Goal: Task Accomplishment & Management: Manage account settings

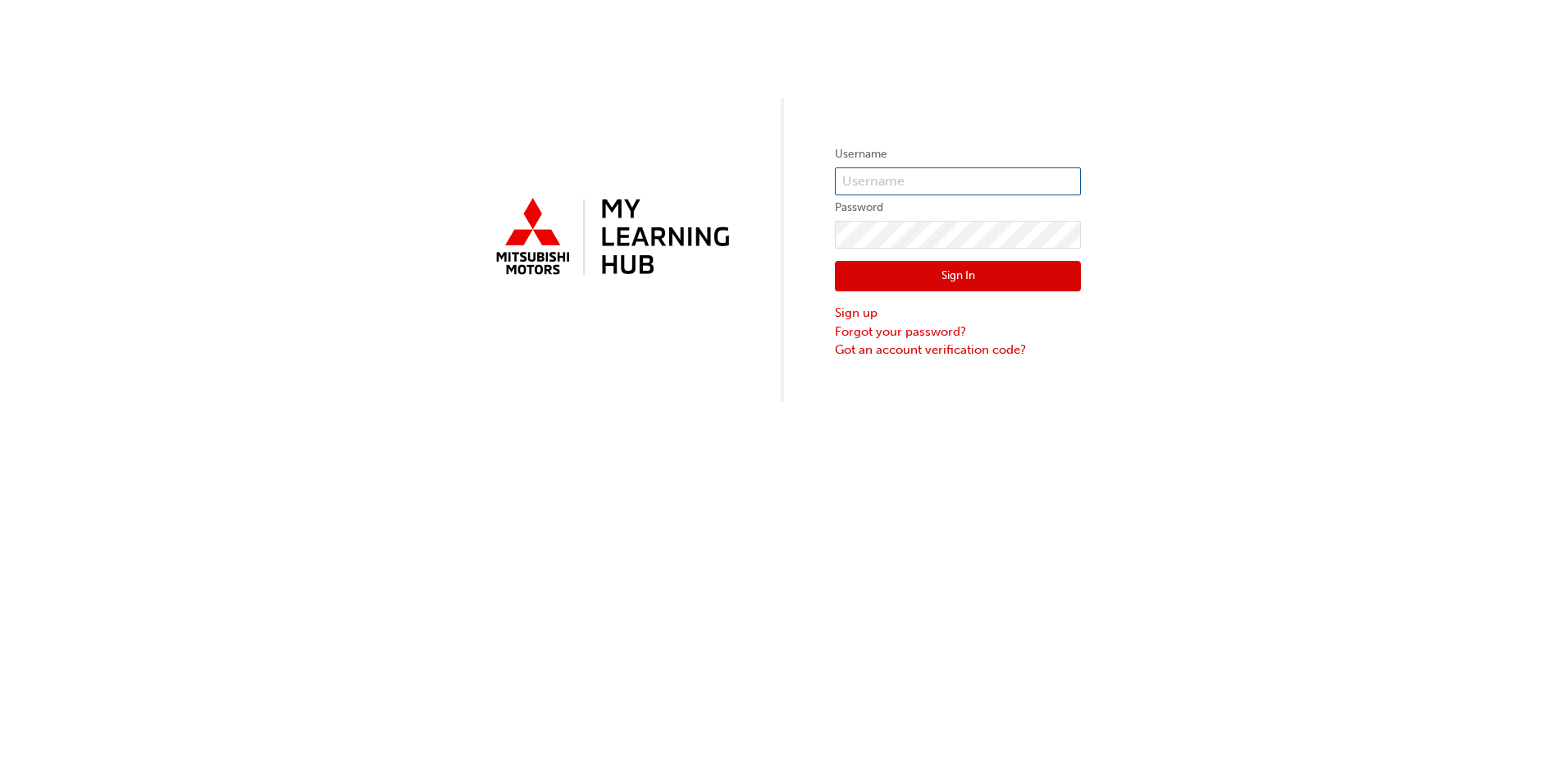
click at [862, 180] on input "text" at bounding box center [958, 181] width 246 height 28
click at [806, 192] on div "Username Password Sign In Sign up Forgot your password? Got an account verifica…" at bounding box center [784, 200] width 1568 height 402
click at [871, 174] on input "text" at bounding box center [958, 181] width 246 height 28
drag, startPoint x: 870, startPoint y: 174, endPoint x: 846, endPoint y: 182, distance: 25.3
click at [846, 182] on input "text" at bounding box center [958, 181] width 246 height 28
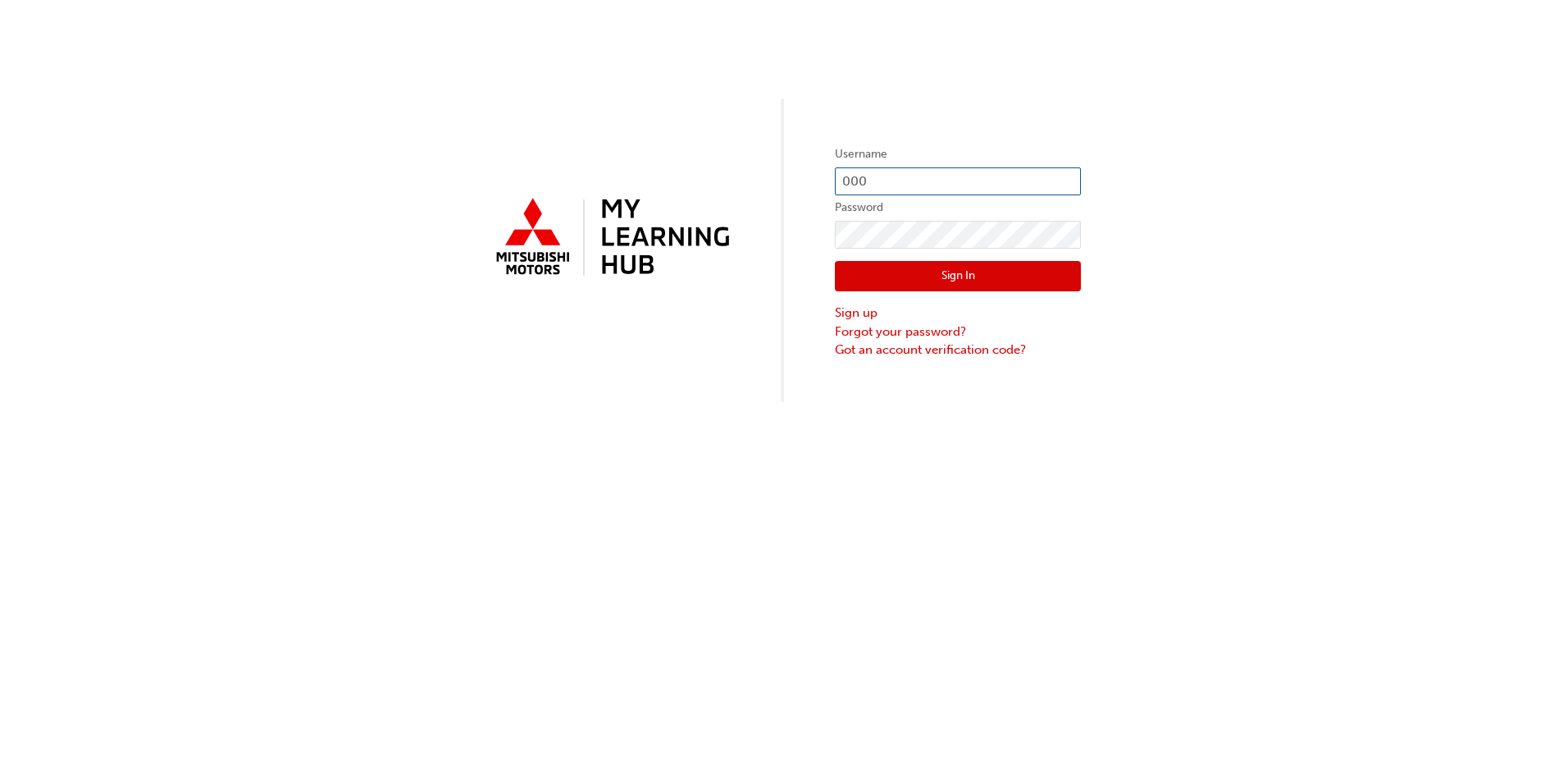
paste input "5984747"
type input "0005984747"
click at [947, 279] on button "Sign In" at bounding box center [958, 276] width 246 height 31
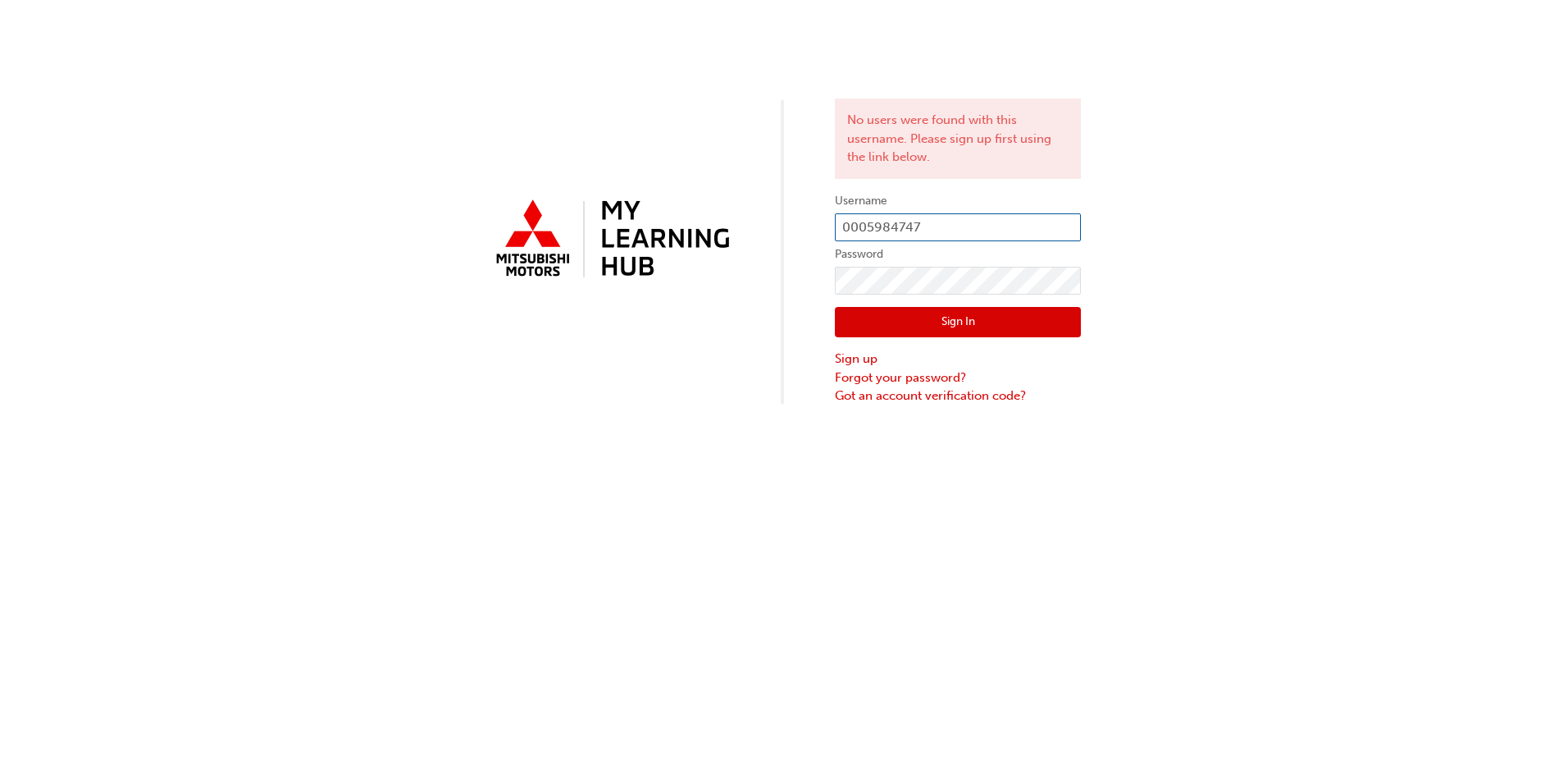
click at [881, 238] on input "0005984747" at bounding box center [958, 227] width 246 height 28
click at [866, 228] on input "0005984747" at bounding box center [958, 227] width 246 height 28
type input "5984747"
click at [915, 337] on button "Sign In" at bounding box center [958, 322] width 246 height 31
click at [865, 231] on input "5984747" at bounding box center [958, 227] width 246 height 28
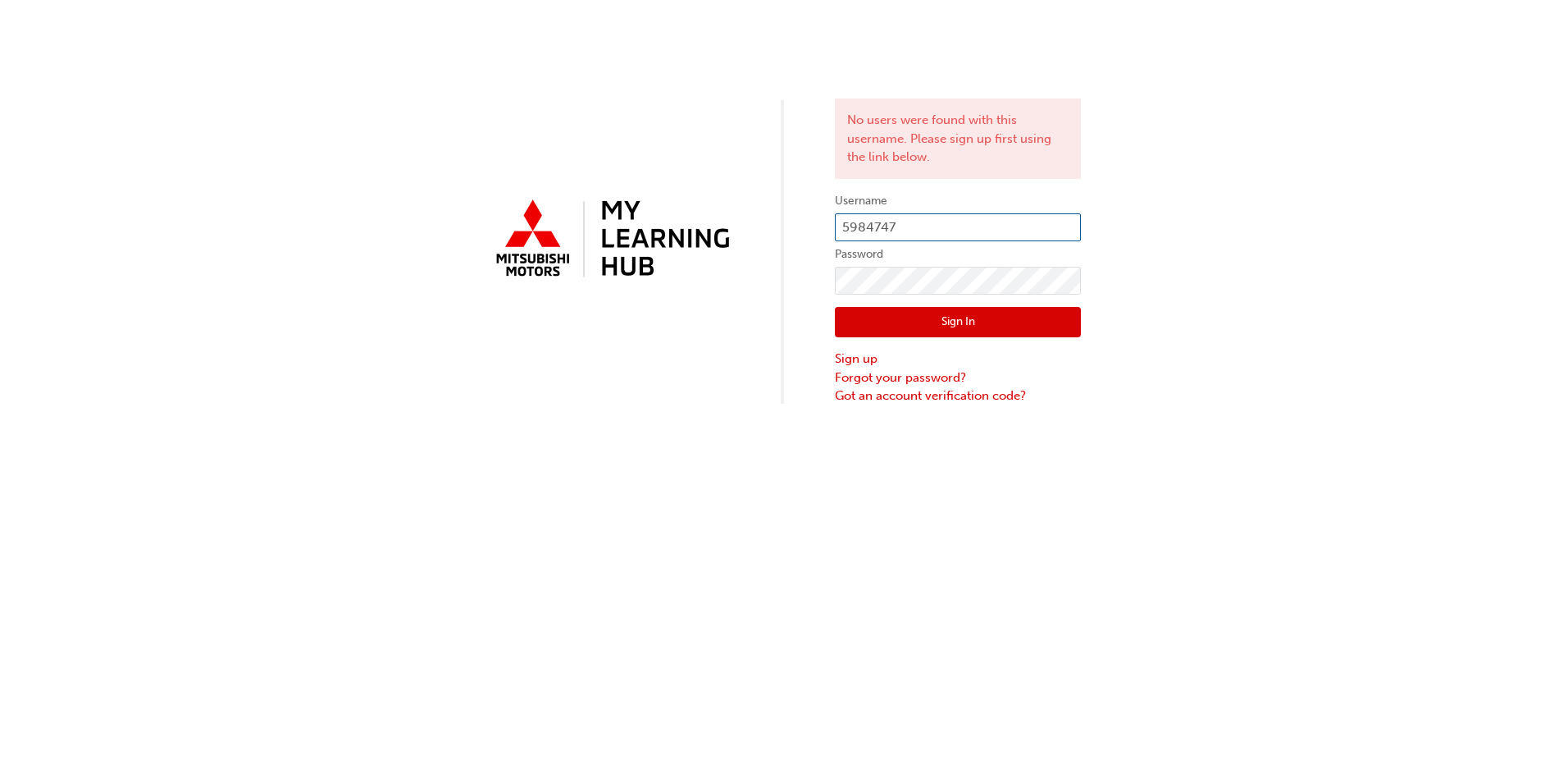
click at [868, 230] on input "5984747" at bounding box center [958, 227] width 246 height 28
paste input "N878APATTON"
type input "N878APATTON"
click at [905, 316] on button "Sign In" at bounding box center [958, 322] width 246 height 31
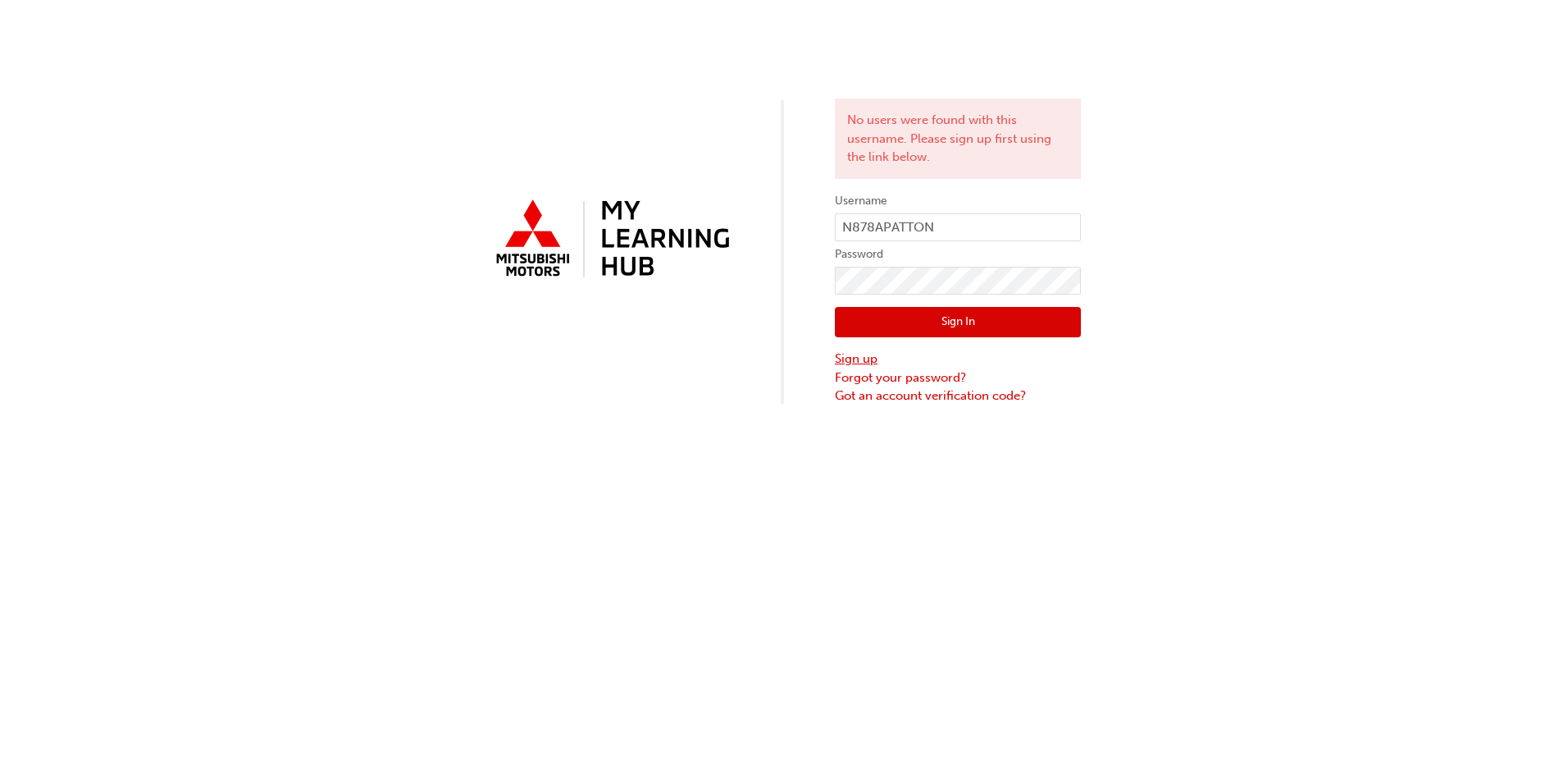
click at [855, 362] on link "Sign up" at bounding box center [958, 359] width 246 height 19
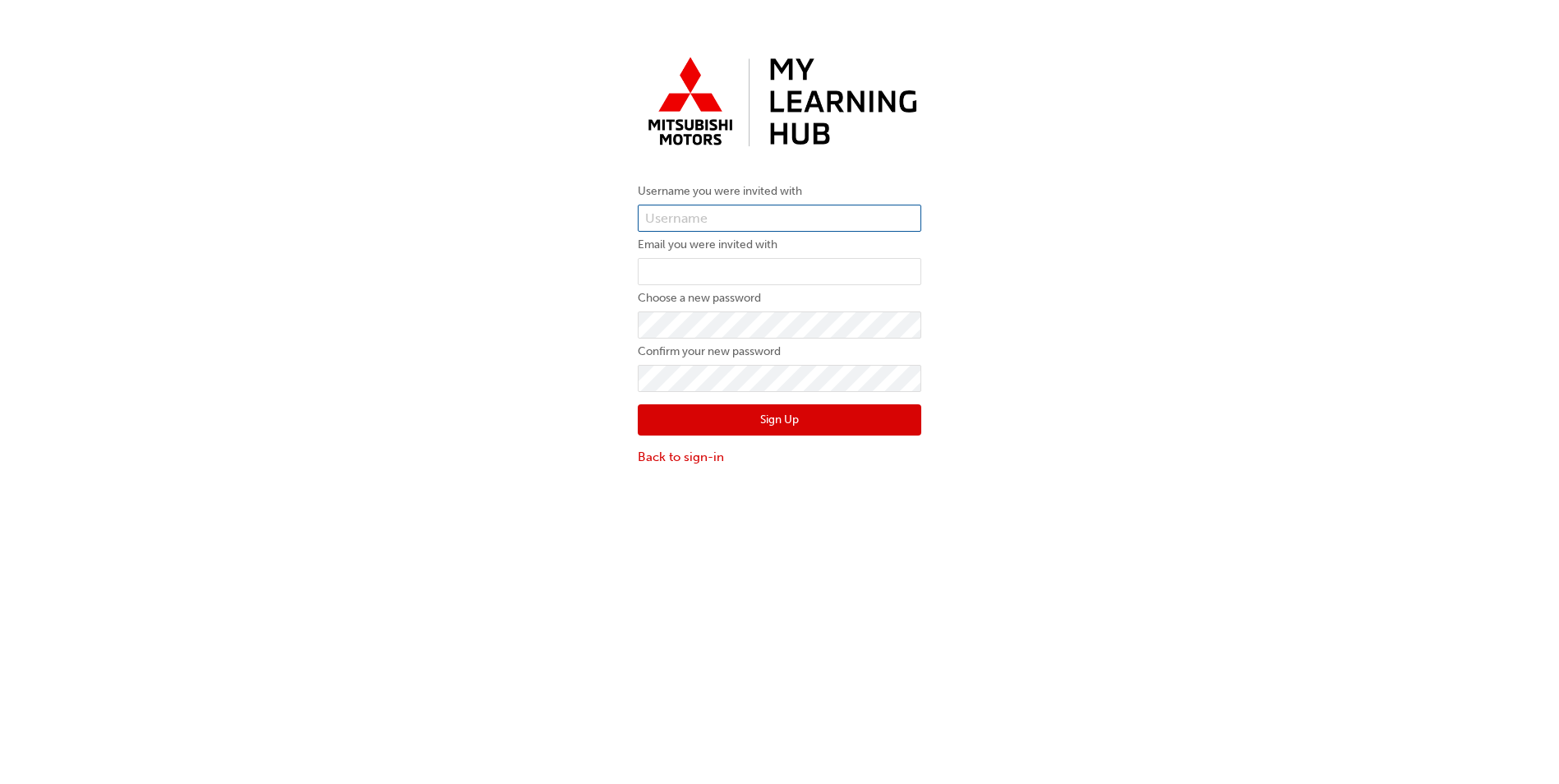
click at [687, 222] on input "text" at bounding box center [779, 218] width 284 height 28
click at [598, 272] on div "Username you were invited with Email you were invited with Choose a new passwor…" at bounding box center [780, 257] width 1559 height 441
click at [677, 212] on input "text" at bounding box center [779, 218] width 284 height 28
type input "Aaron Patton"
click at [692, 259] on input "email" at bounding box center [779, 272] width 284 height 28
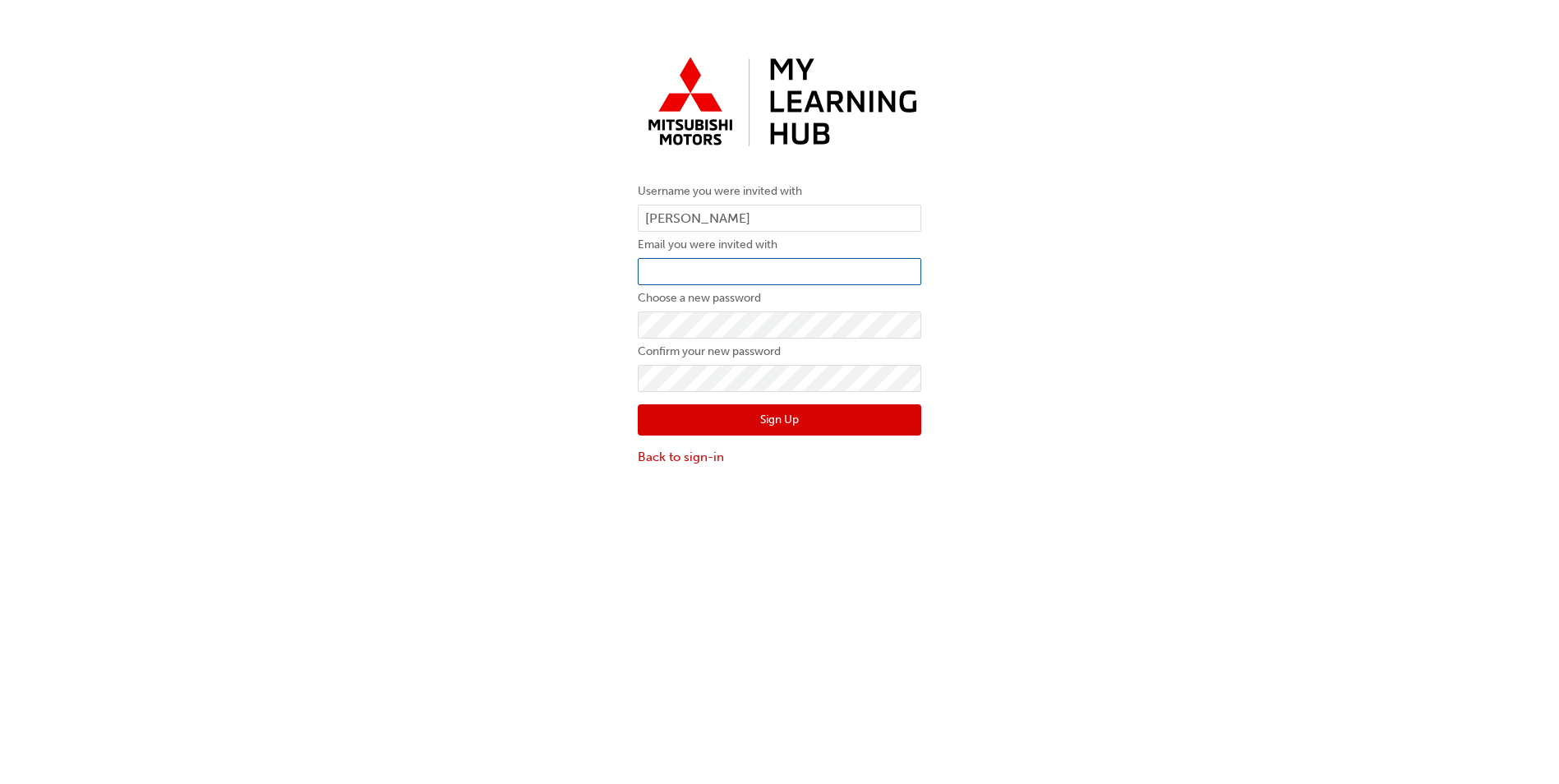
type input "aaron_patton@lennock.com.au"
click at [698, 424] on button "Sign Up" at bounding box center [779, 419] width 284 height 32
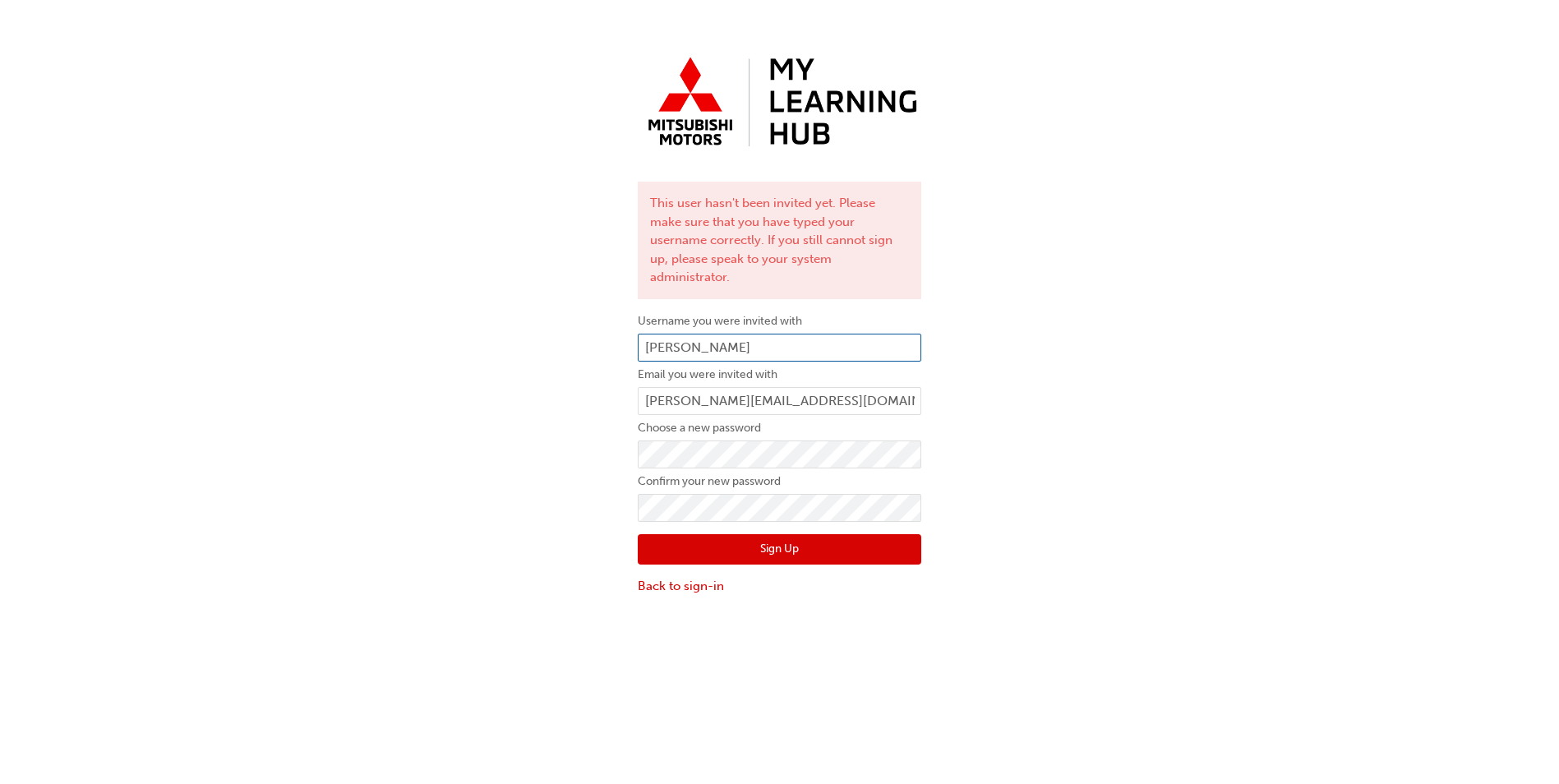
drag, startPoint x: 644, startPoint y: 325, endPoint x: 758, endPoint y: 327, distance: 114.0
click at [758, 334] on input "Aaron Patton" at bounding box center [779, 347] width 284 height 28
paste input "0005984747"
type input "0005984747"
click at [748, 537] on button "Sign Up" at bounding box center [779, 549] width 284 height 32
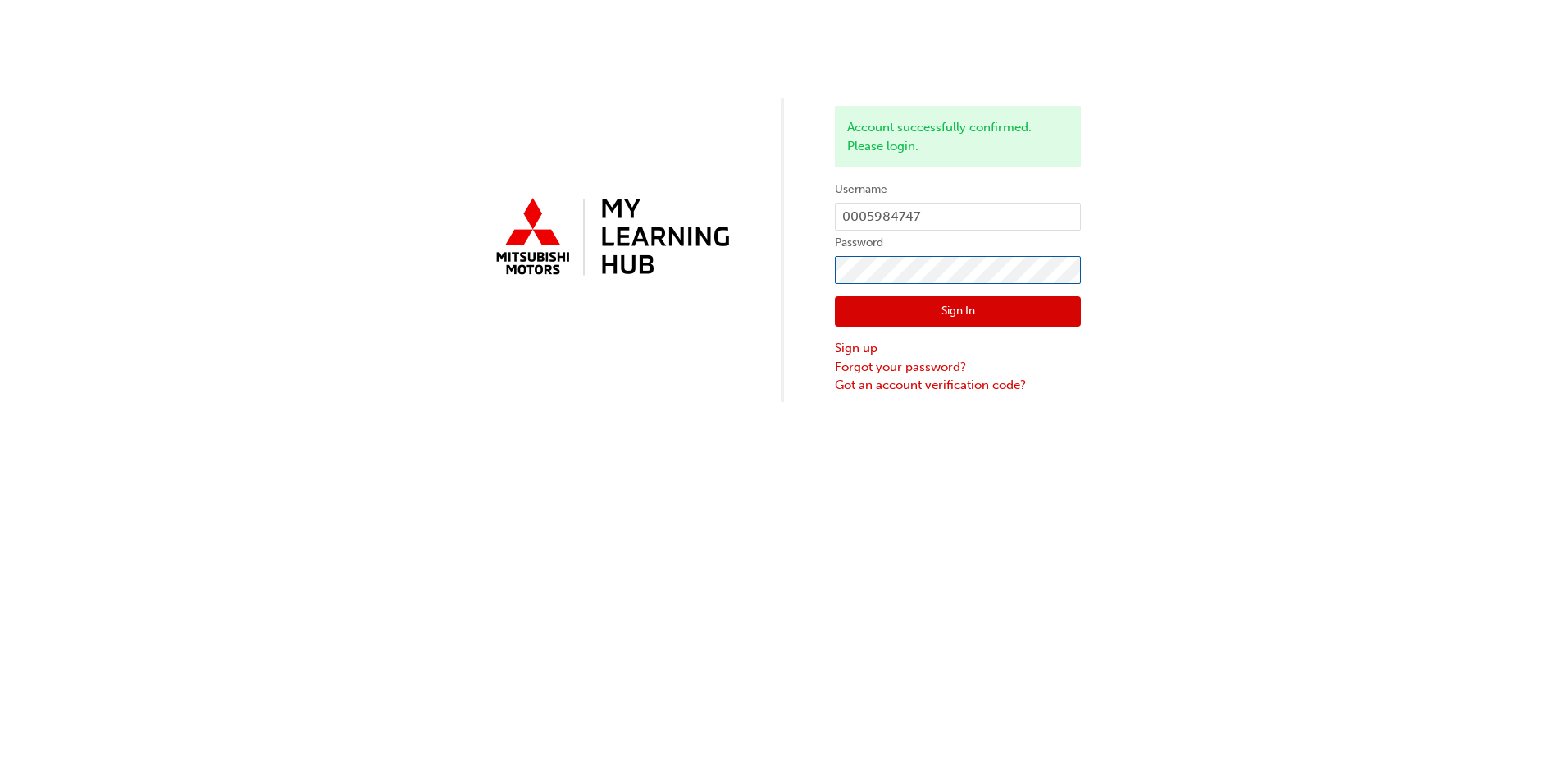
click button "Sign In" at bounding box center [958, 312] width 246 height 31
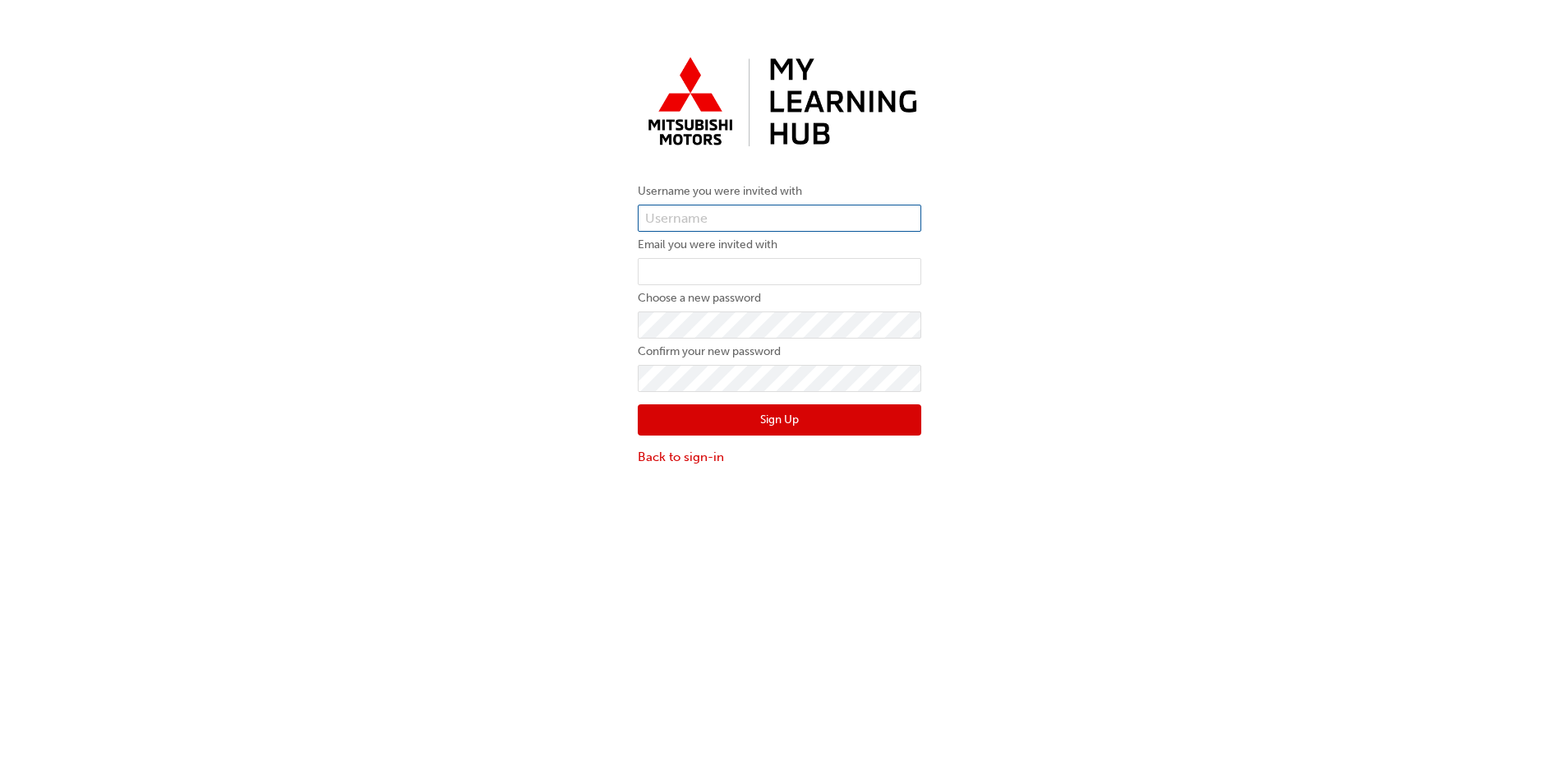
click at [679, 213] on input "text" at bounding box center [779, 218] width 284 height 28
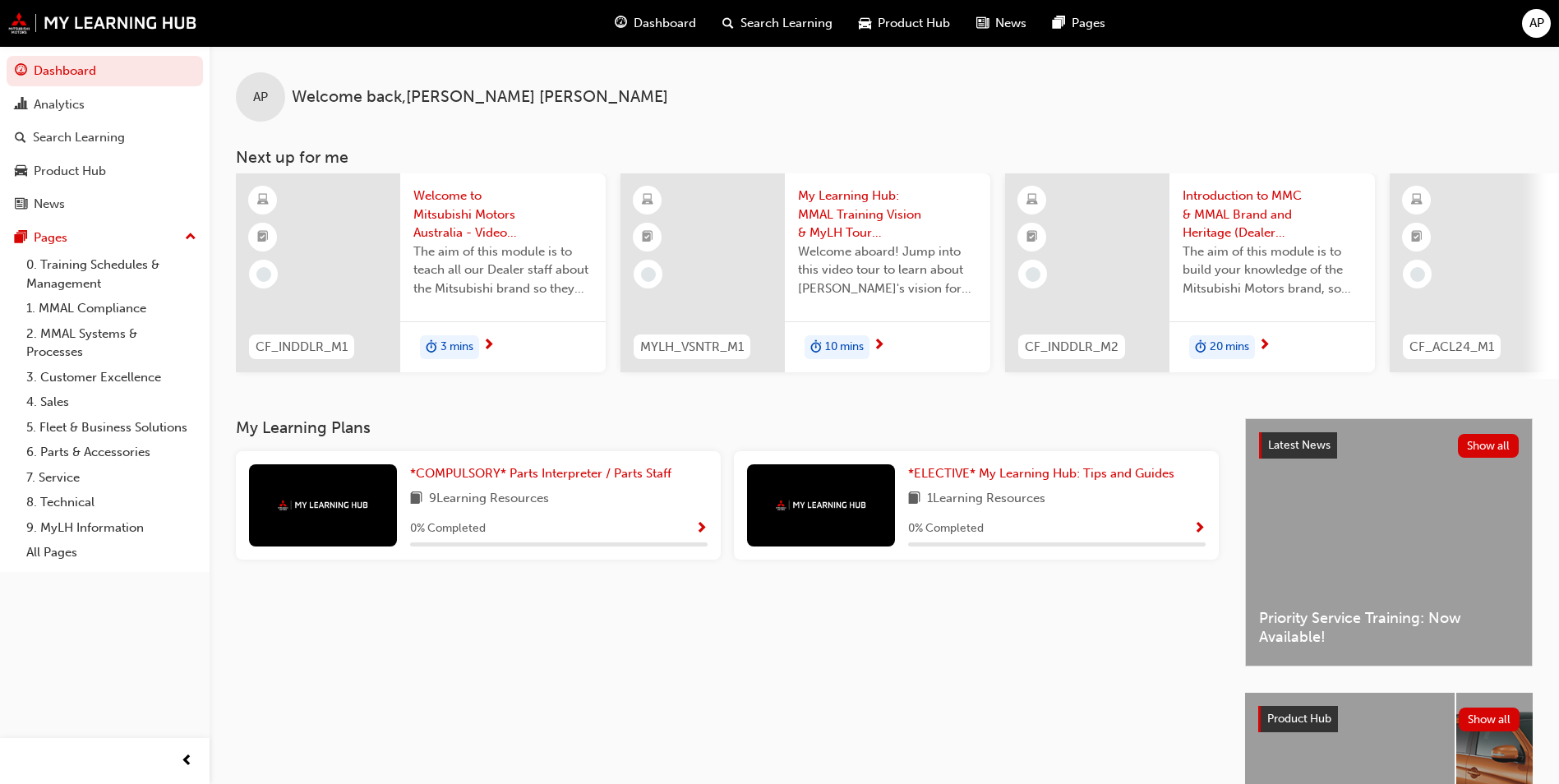
click at [696, 536] on span "Show Progress" at bounding box center [701, 529] width 13 height 14
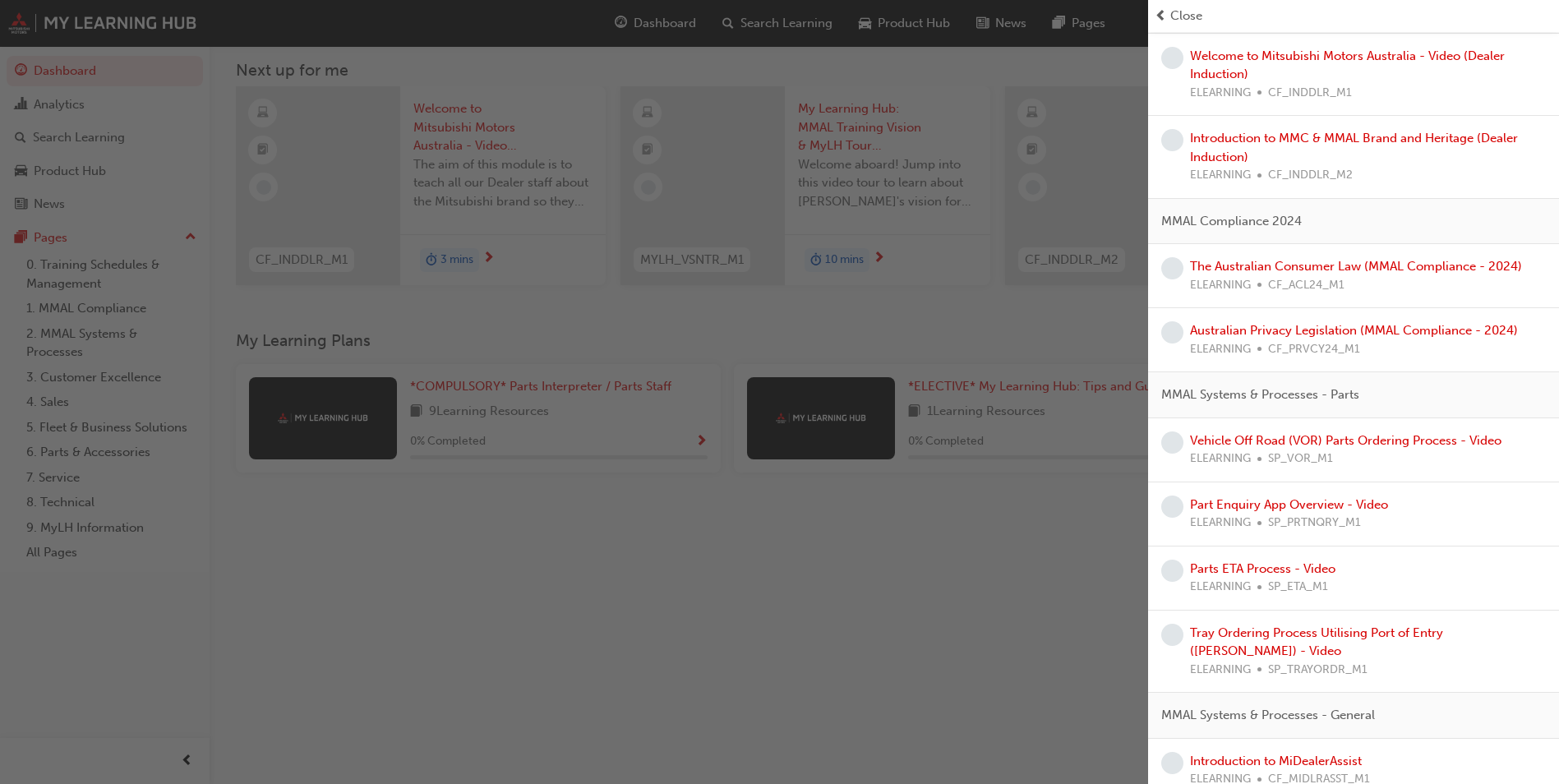
scroll to position [33, 0]
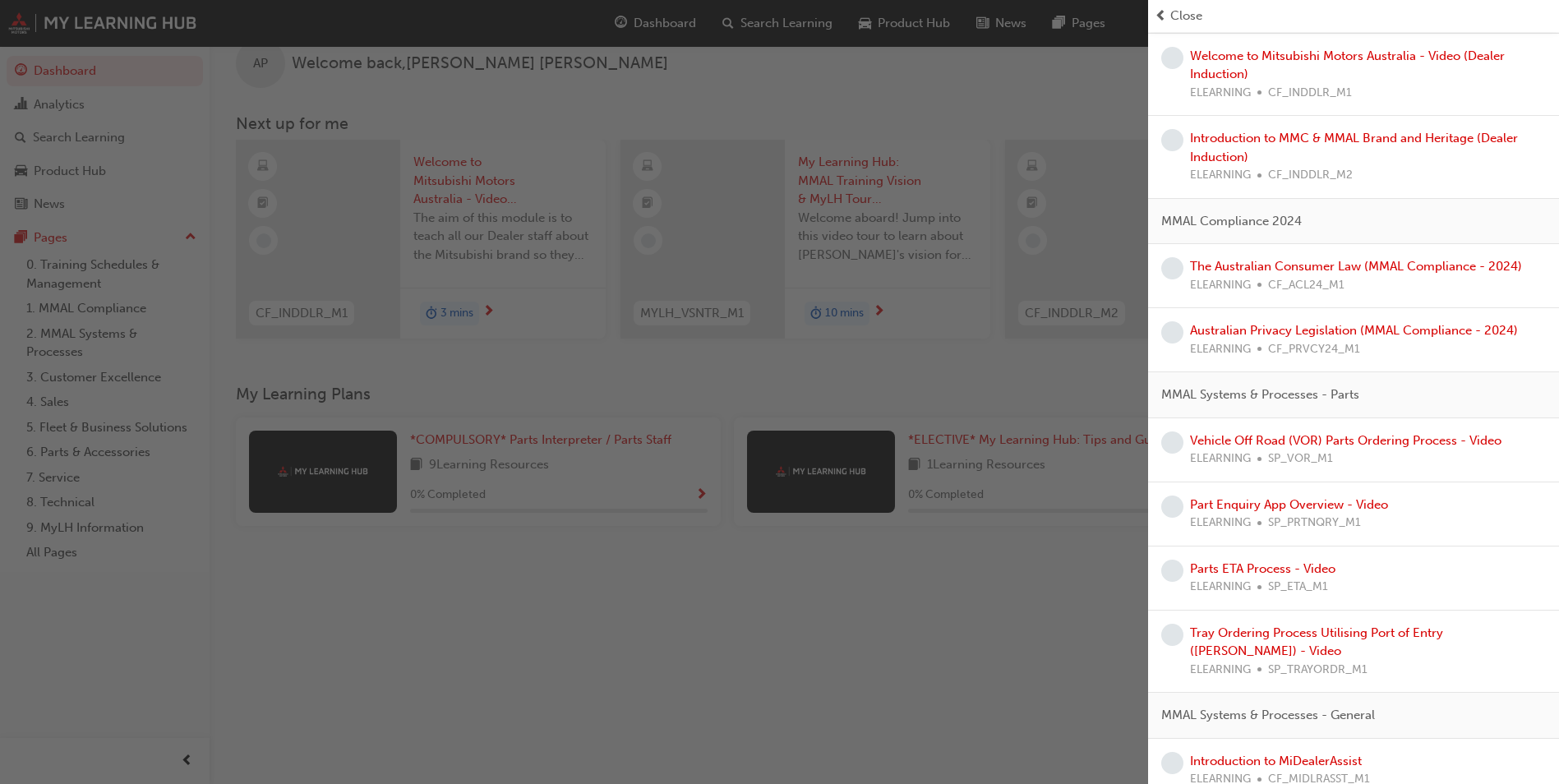
click at [1173, 14] on span "Close" at bounding box center [1186, 15] width 32 height 19
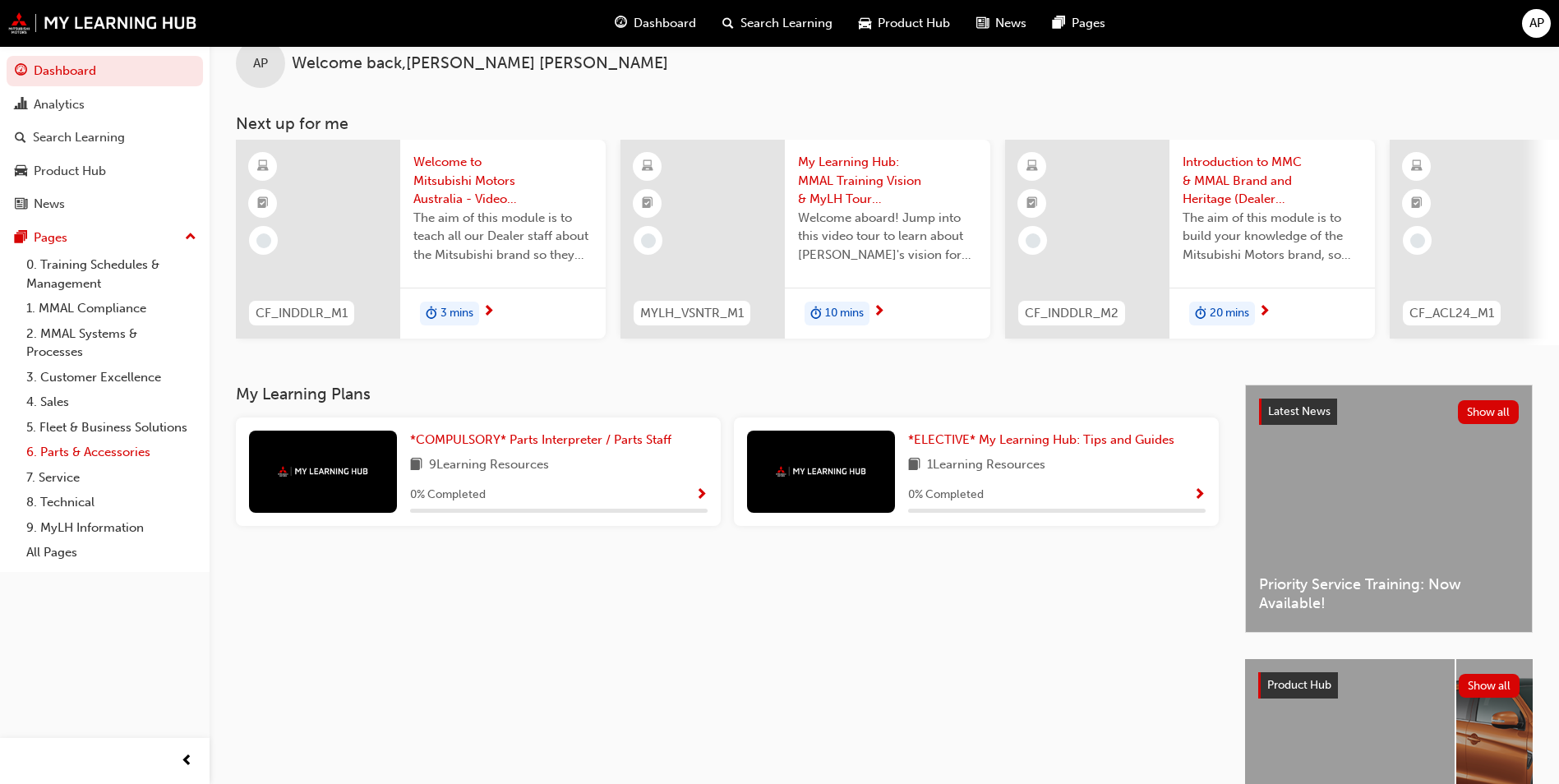
click at [106, 454] on link "6. Parts & Accessories" at bounding box center [112, 452] width 184 height 25
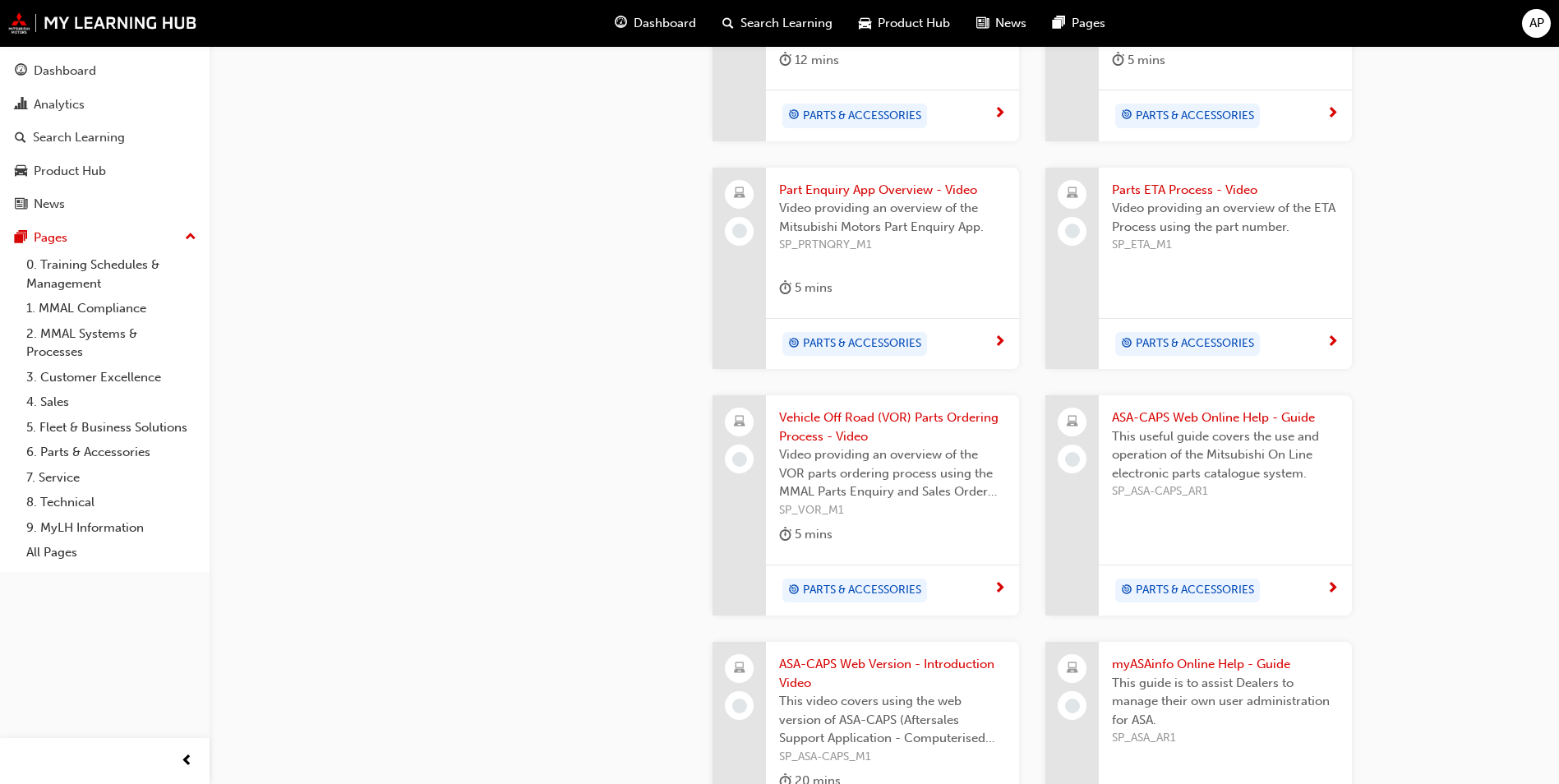
scroll to position [986, 0]
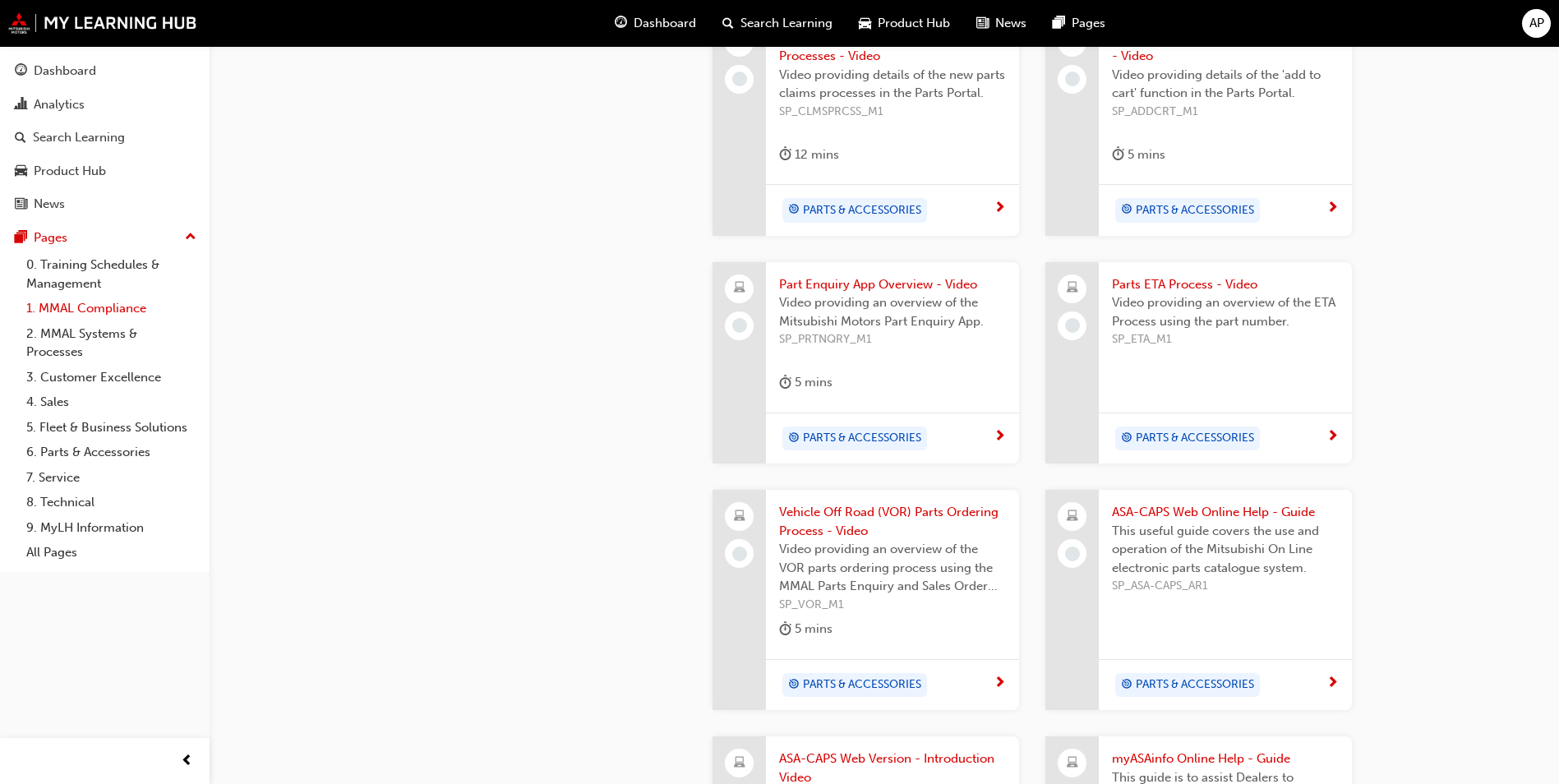
click at [71, 310] on link "1. MMAL Compliance" at bounding box center [112, 309] width 184 height 25
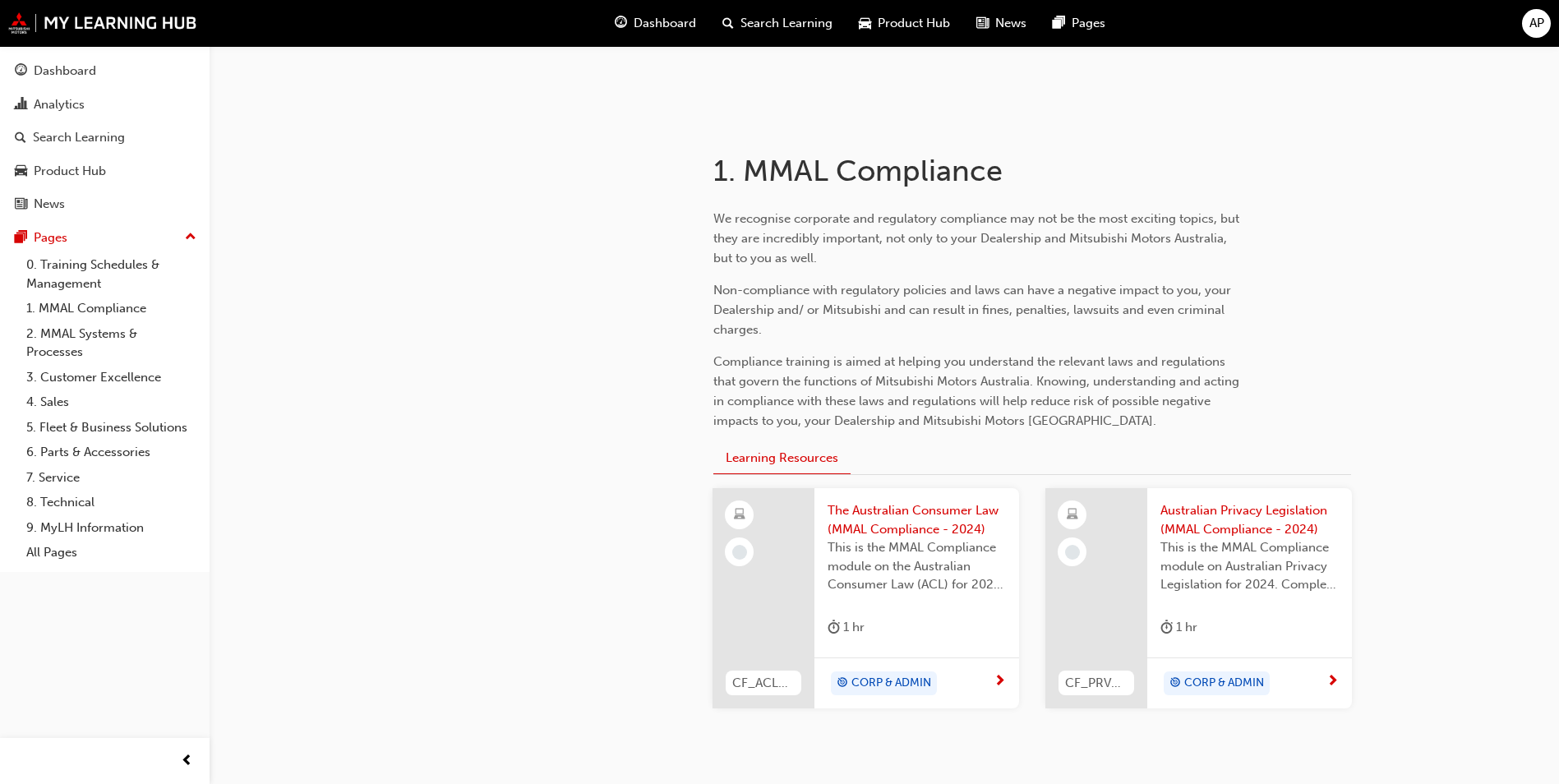
scroll to position [329, 0]
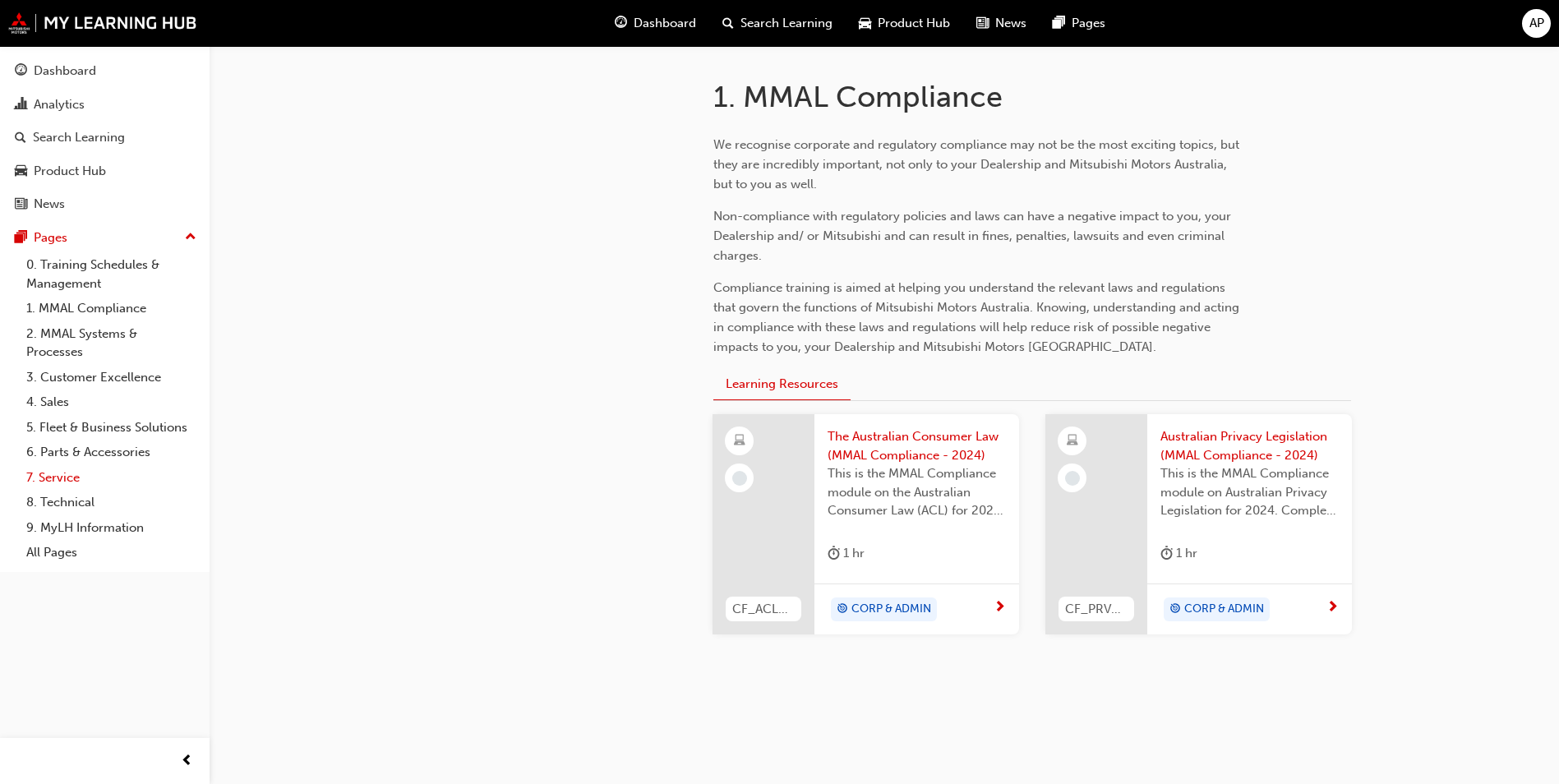
click at [71, 476] on link "7. Service" at bounding box center [112, 478] width 184 height 25
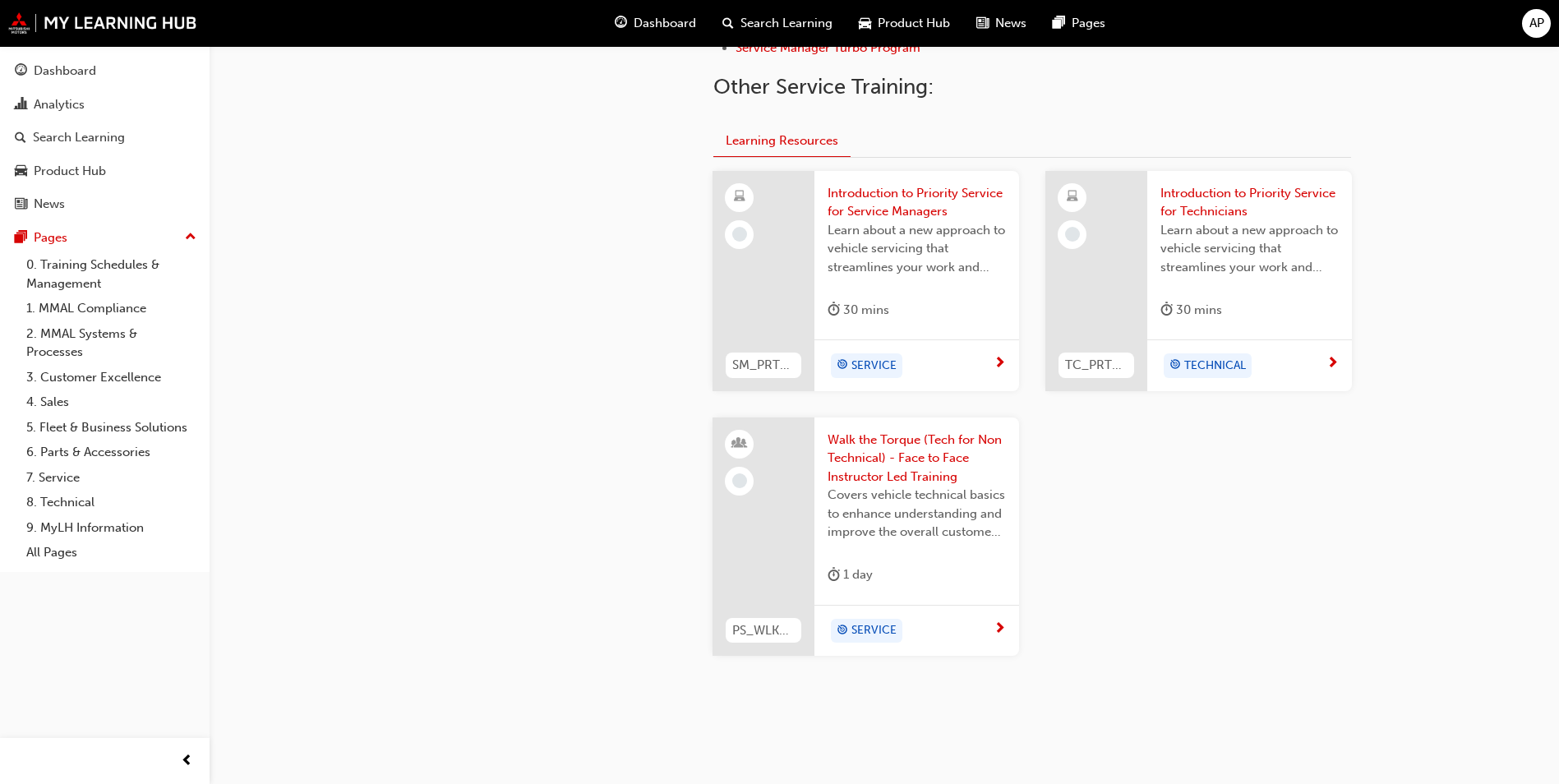
scroll to position [657, 0]
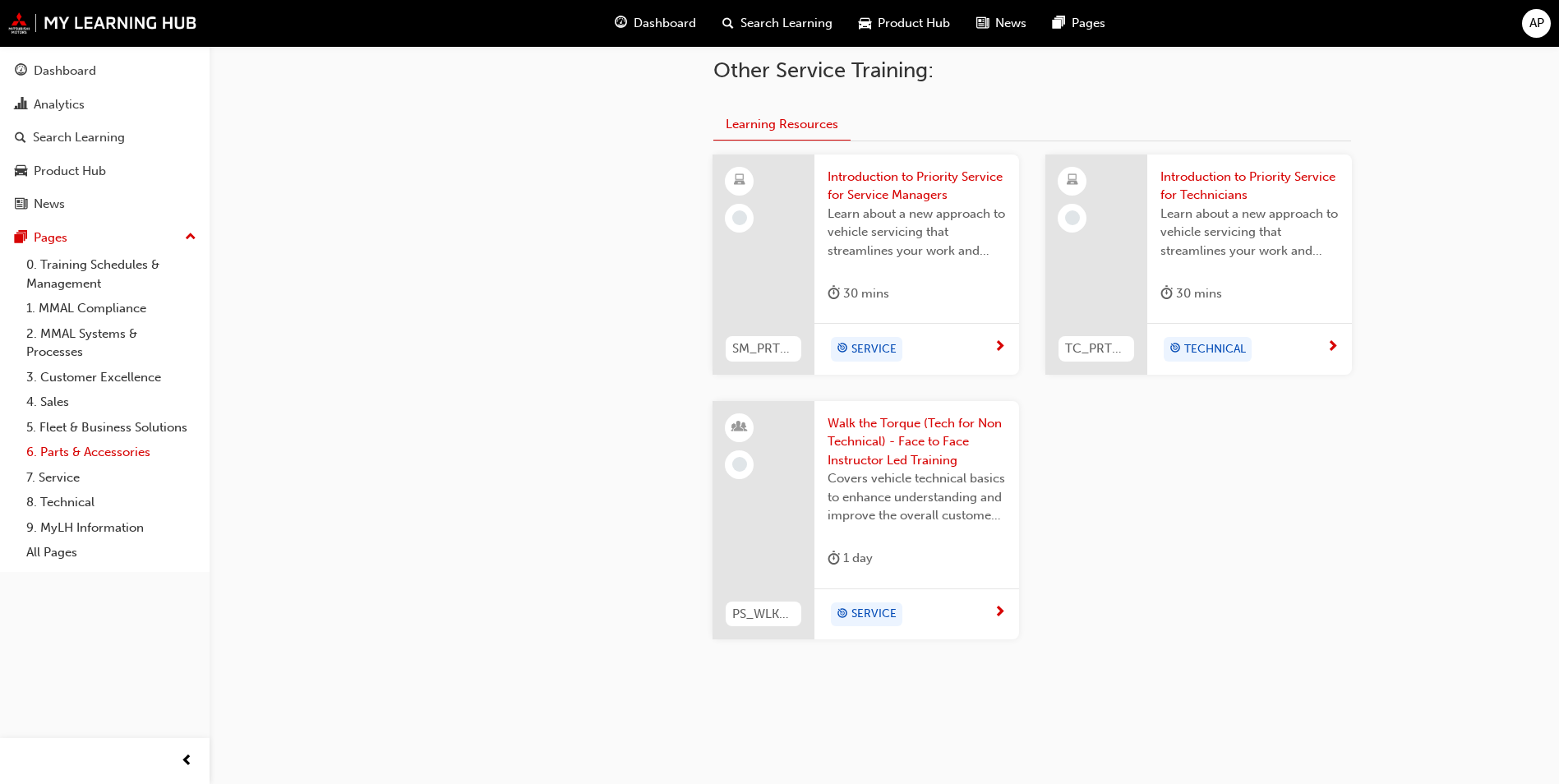
click at [55, 449] on link "6. Parts & Accessories" at bounding box center [112, 452] width 184 height 25
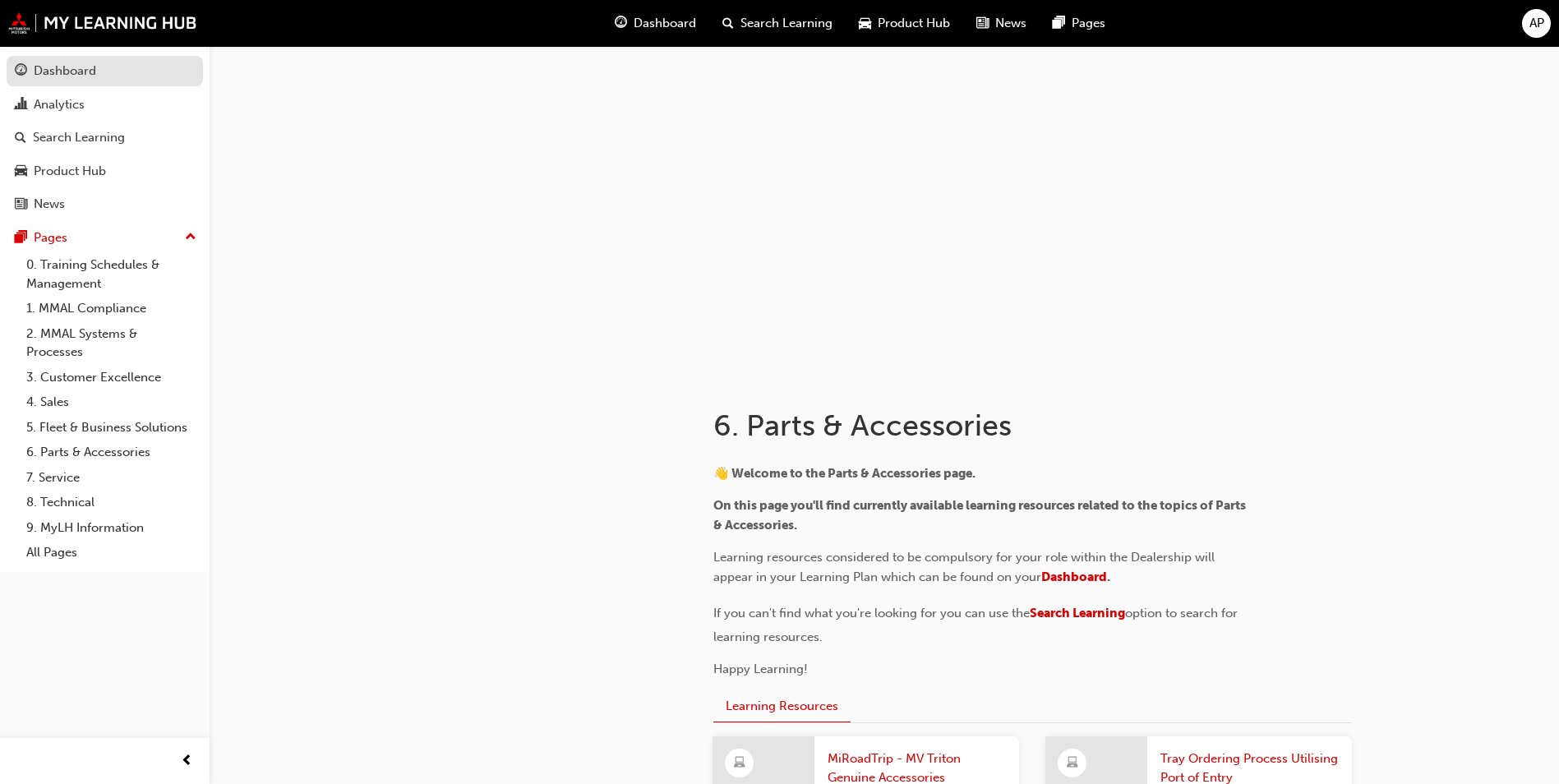
click at [58, 75] on div "Dashboard" at bounding box center [64, 70] width 62 height 19
